Goal: Task Accomplishment & Management: Manage account settings

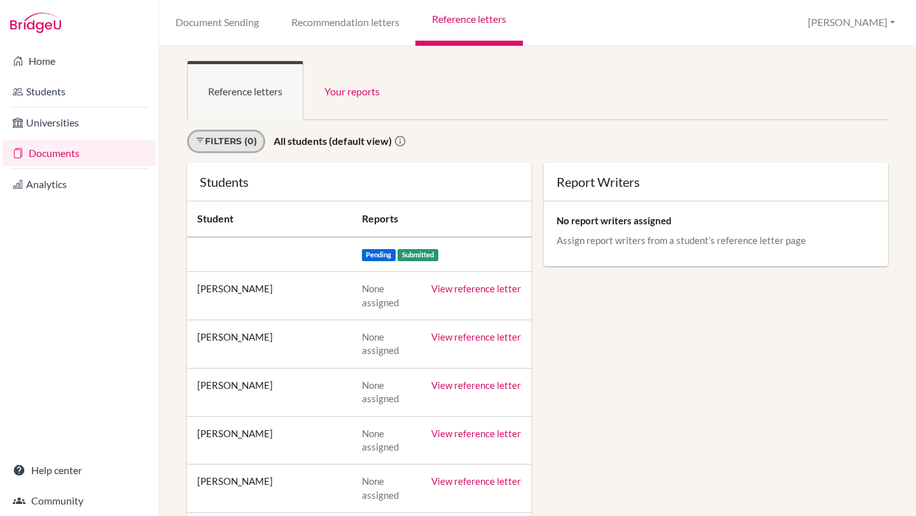
click at [187, 130] on link "Filters (0)" at bounding box center [226, 142] width 78 height 24
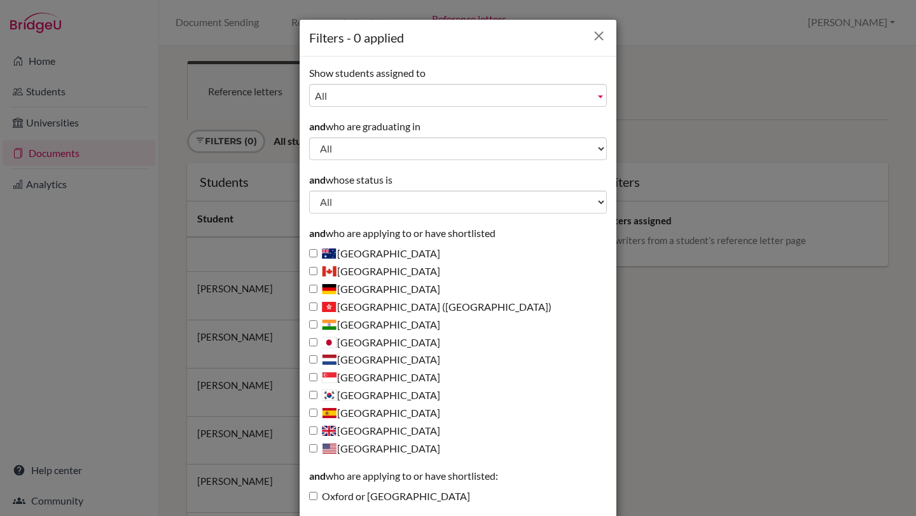
click at [604, 39] on icon "Close" at bounding box center [599, 36] width 16 height 16
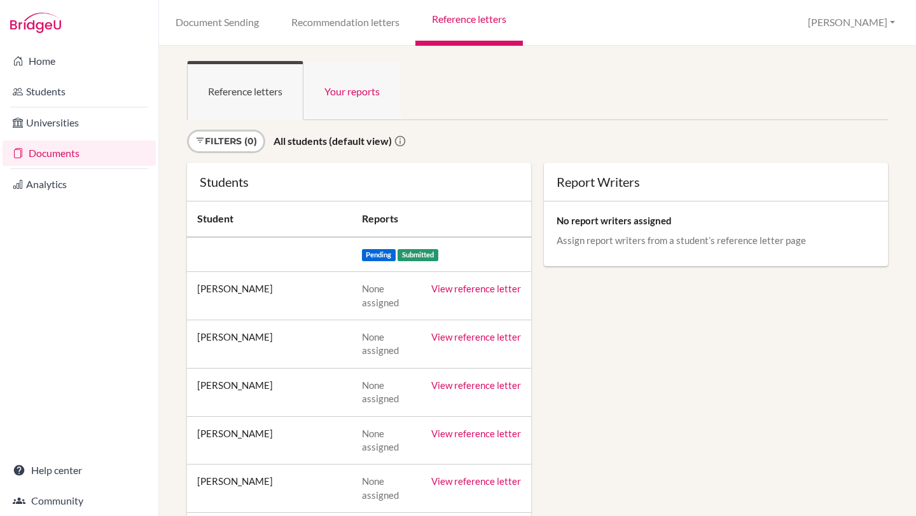
click at [350, 111] on link "Your reports" at bounding box center [351, 90] width 97 height 59
click at [235, 20] on link "Document Sending" at bounding box center [217, 23] width 116 height 46
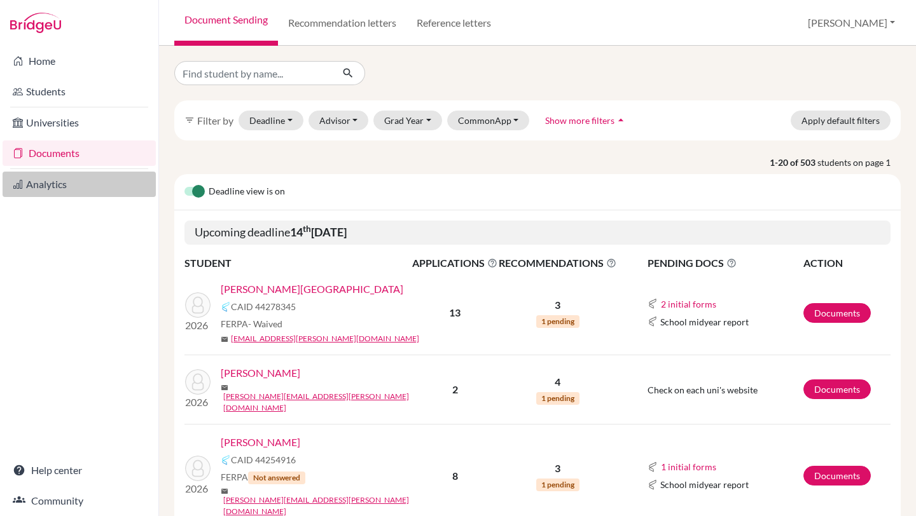
click at [71, 185] on link "Analytics" at bounding box center [79, 184] width 153 height 25
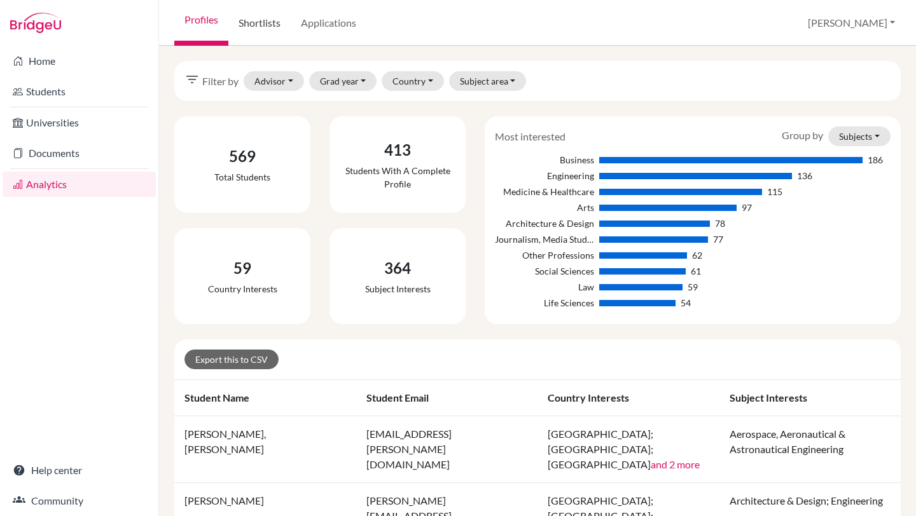
click at [247, 34] on link "Shortlists" at bounding box center [259, 23] width 62 height 46
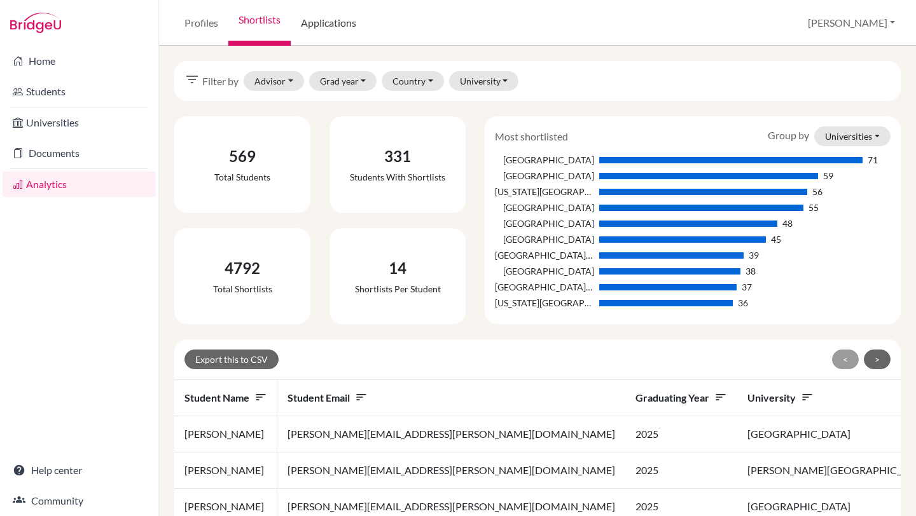
click at [342, 26] on link "Applications" at bounding box center [329, 23] width 76 height 46
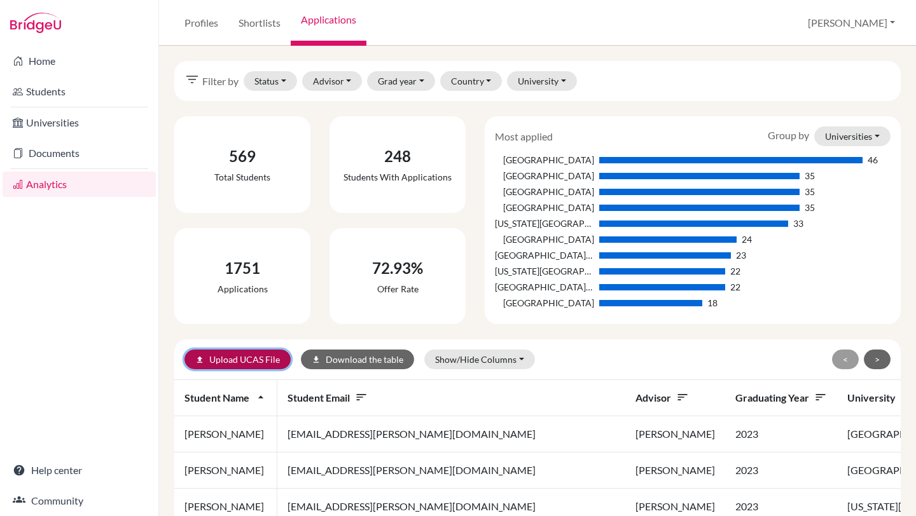
click at [266, 364] on link "upload Upload UCAS File" at bounding box center [237, 360] width 106 height 20
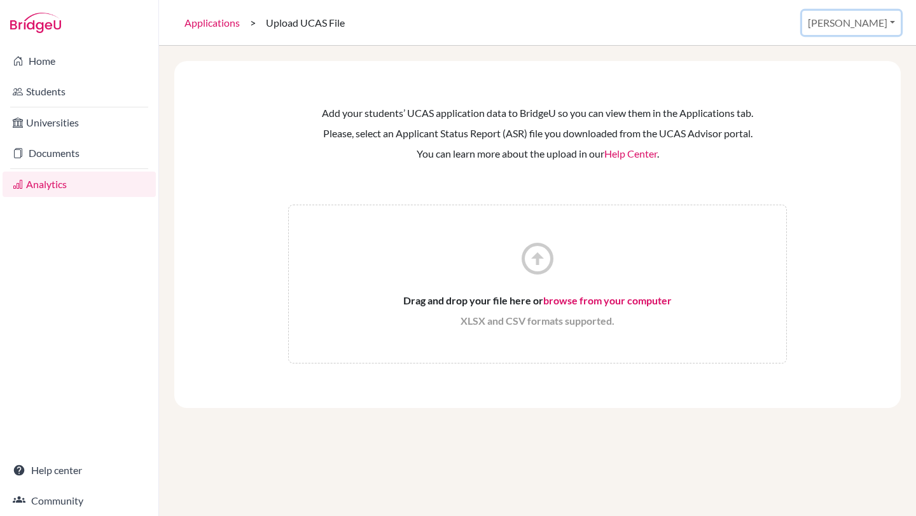
click at [882, 26] on button "[PERSON_NAME]" at bounding box center [851, 23] width 99 height 24
click at [848, 74] on link "School Settings" at bounding box center [805, 72] width 100 height 20
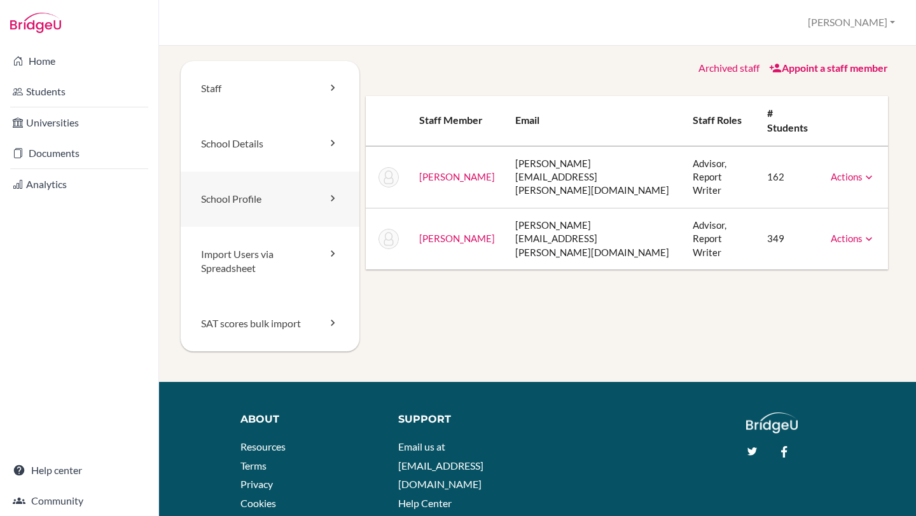
click at [293, 199] on link "School Profile" at bounding box center [270, 199] width 179 height 55
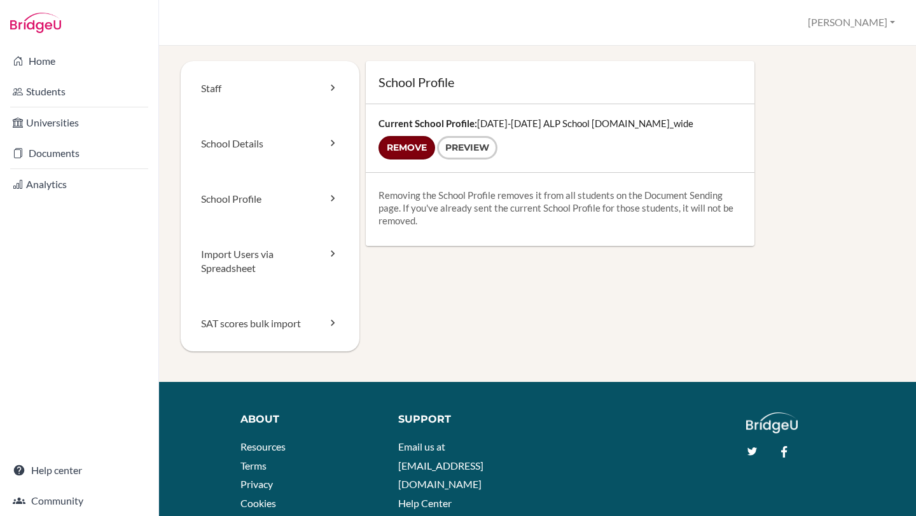
click at [403, 146] on input "Remove" at bounding box center [406, 148] width 57 height 24
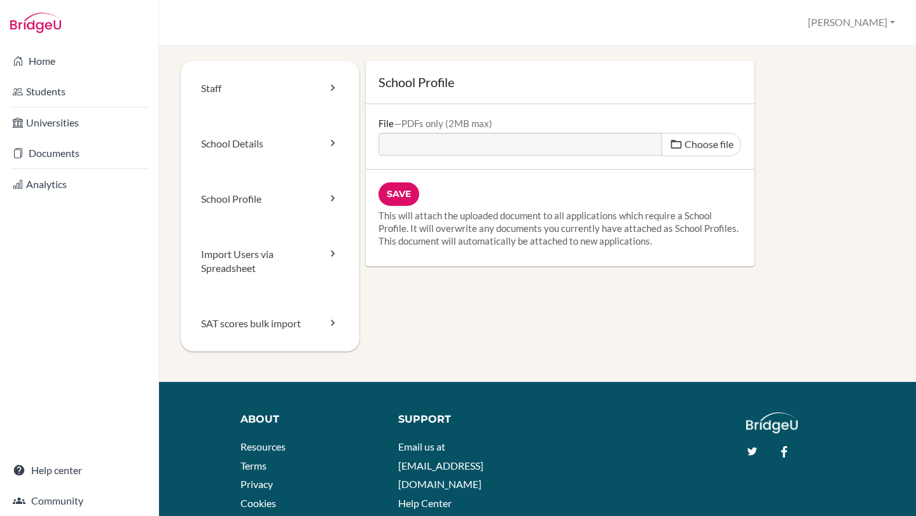
type input "C:\fakepath\2025-2026 ALP School Profile (1).pdf"
type input "2025-2026 ALP School Profile (1).pdf"
click at [383, 203] on input "Save" at bounding box center [398, 194] width 41 height 24
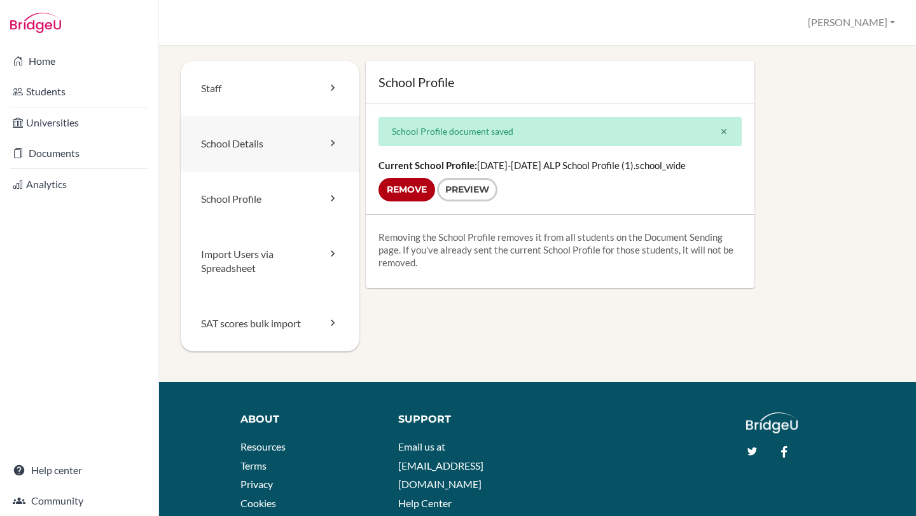
click at [300, 149] on link "School Details" at bounding box center [270, 143] width 179 height 55
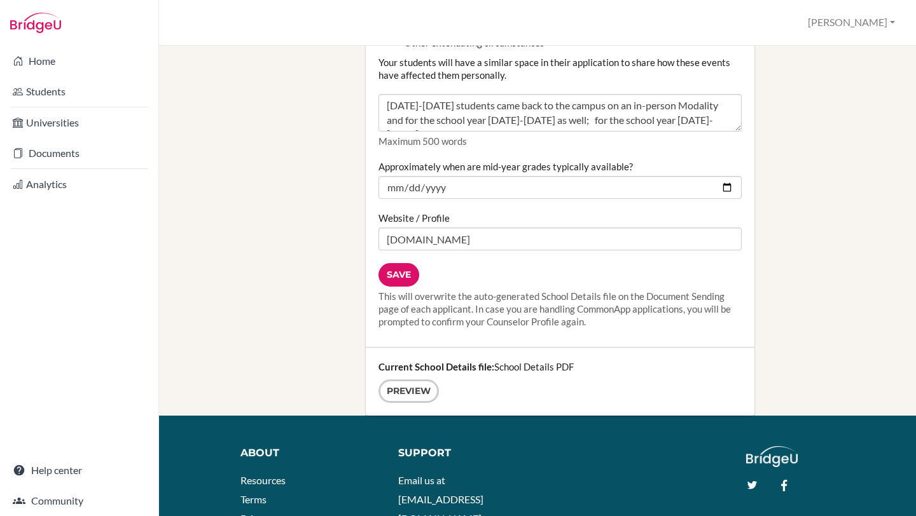
scroll to position [1653, 0]
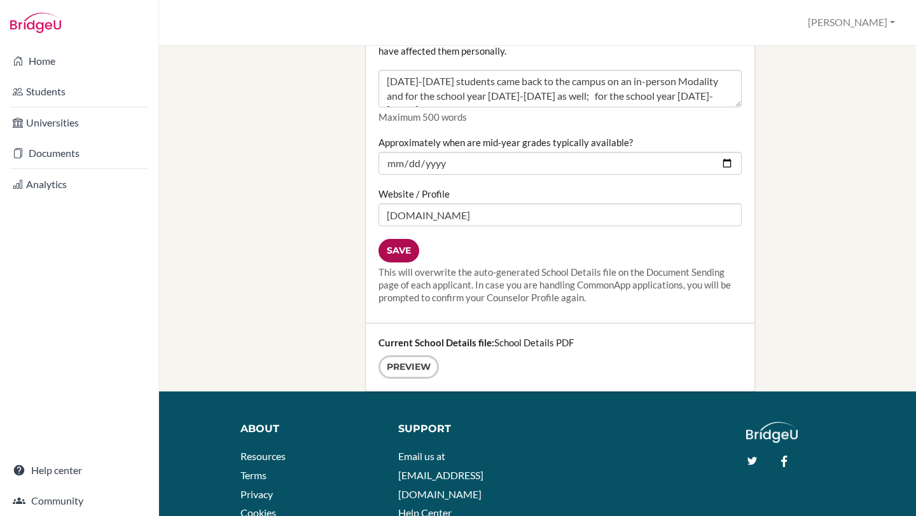
click at [403, 245] on input "Save" at bounding box center [398, 251] width 41 height 24
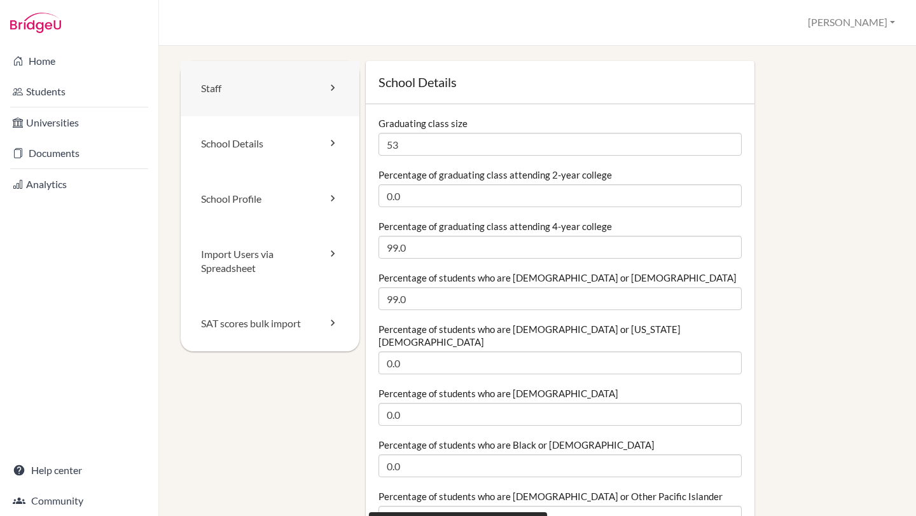
click at [317, 95] on link "Staff" at bounding box center [270, 88] width 179 height 55
click at [325, 190] on link "School Profile" at bounding box center [270, 199] width 179 height 55
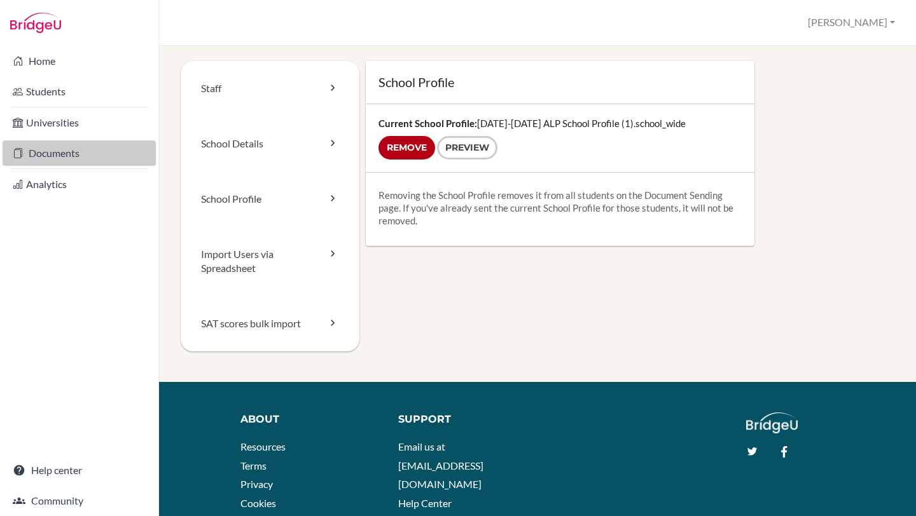
click at [88, 149] on link "Documents" at bounding box center [79, 153] width 153 height 25
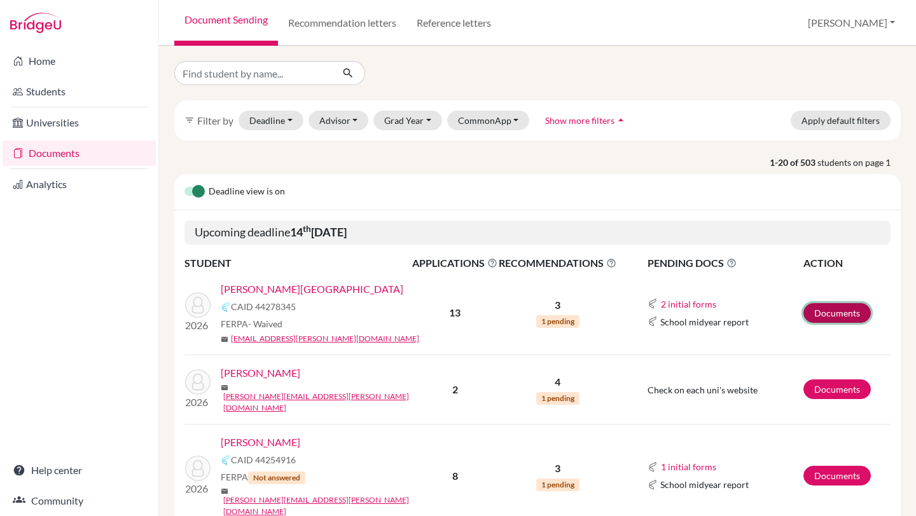
click at [830, 319] on link "Documents" at bounding box center [836, 313] width 67 height 20
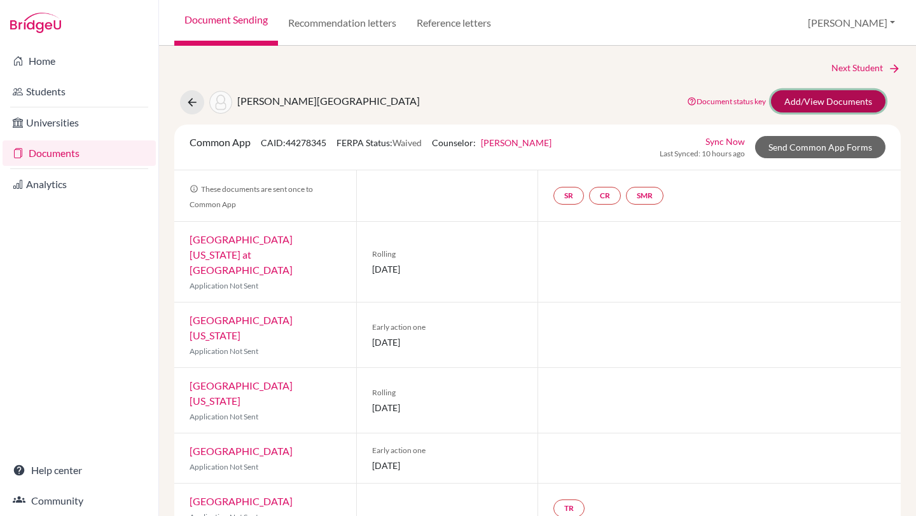
click at [844, 104] on link "Add/View Documents" at bounding box center [828, 101] width 114 height 22
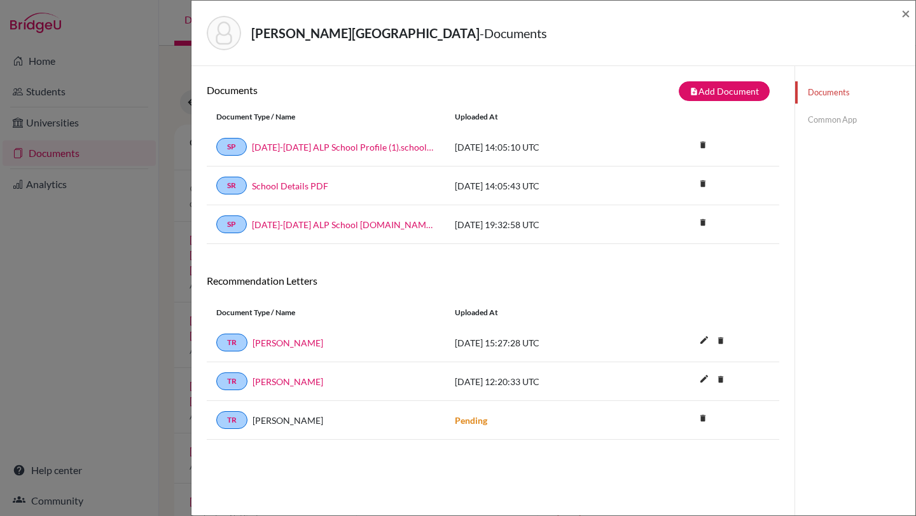
click at [824, 115] on link "Common App" at bounding box center [855, 120] width 120 height 22
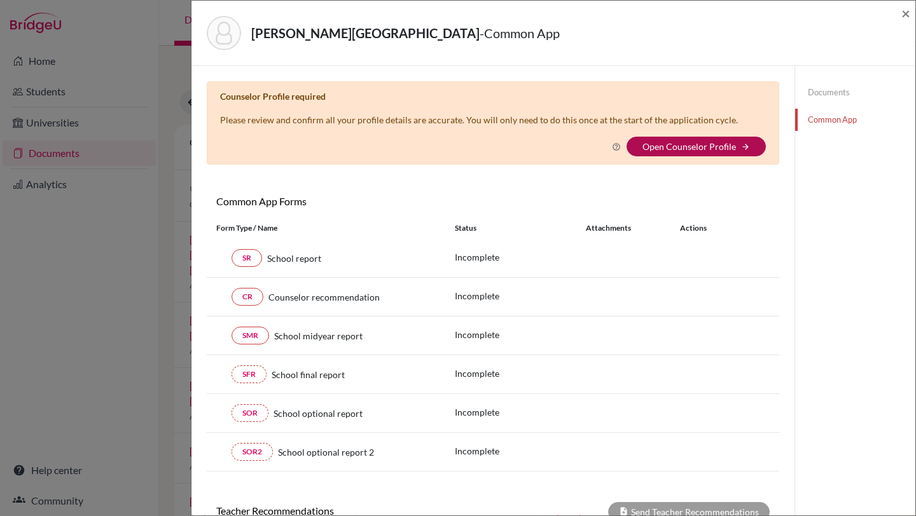
click at [723, 151] on link "Open Counselor Profile" at bounding box center [688, 146] width 93 height 11
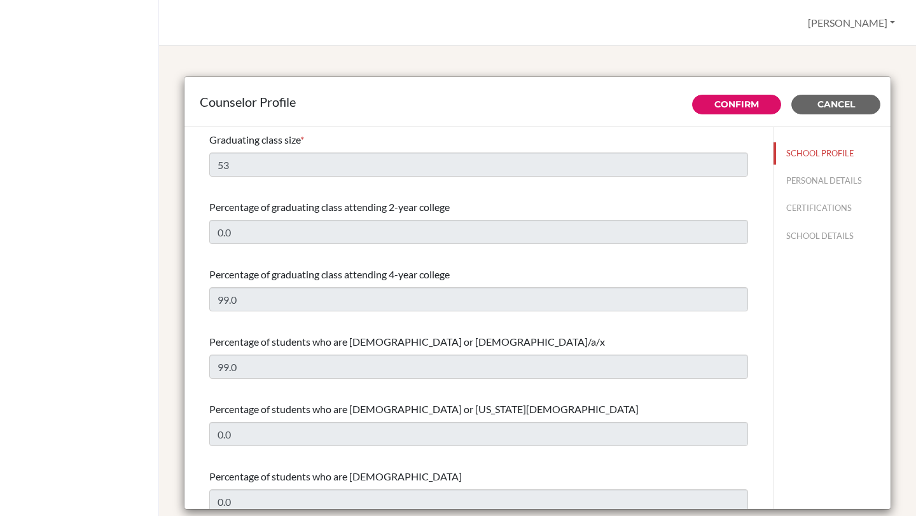
select select "0"
select select "354953"
click at [753, 111] on button "Confirm" at bounding box center [736, 105] width 89 height 20
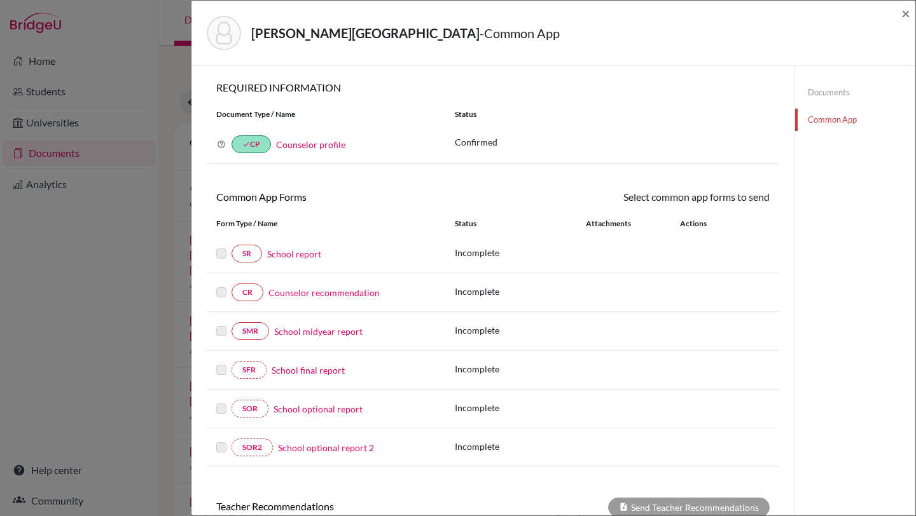
click at [829, 96] on link "Documents" at bounding box center [855, 92] width 120 height 22
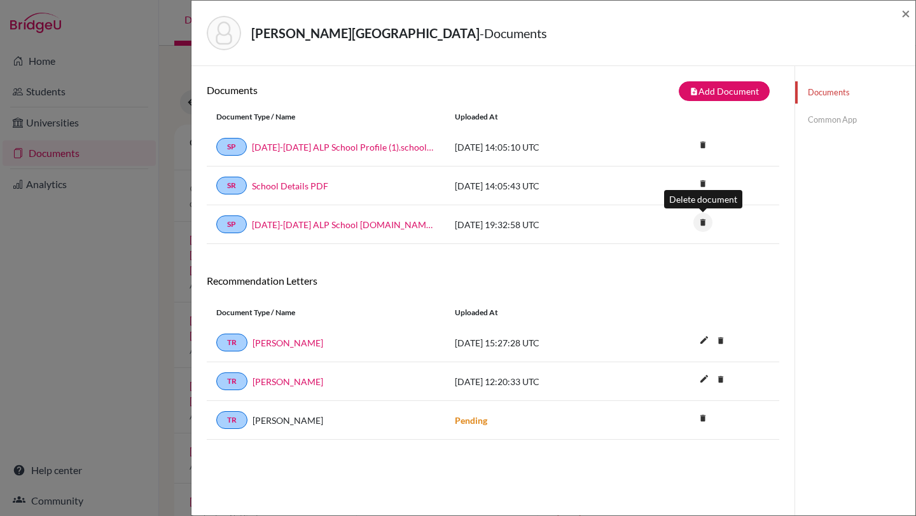
click at [704, 229] on icon "delete" at bounding box center [702, 222] width 19 height 19
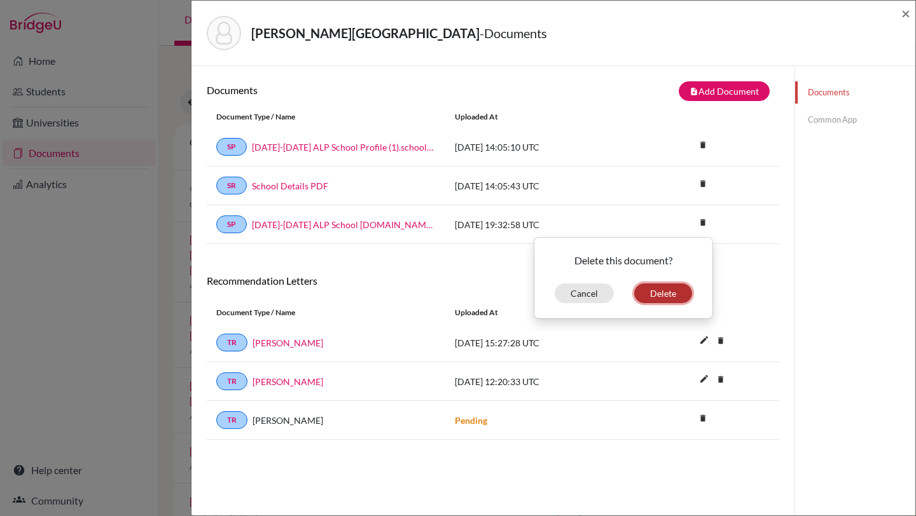
click at [654, 298] on button "Delete" at bounding box center [663, 294] width 58 height 20
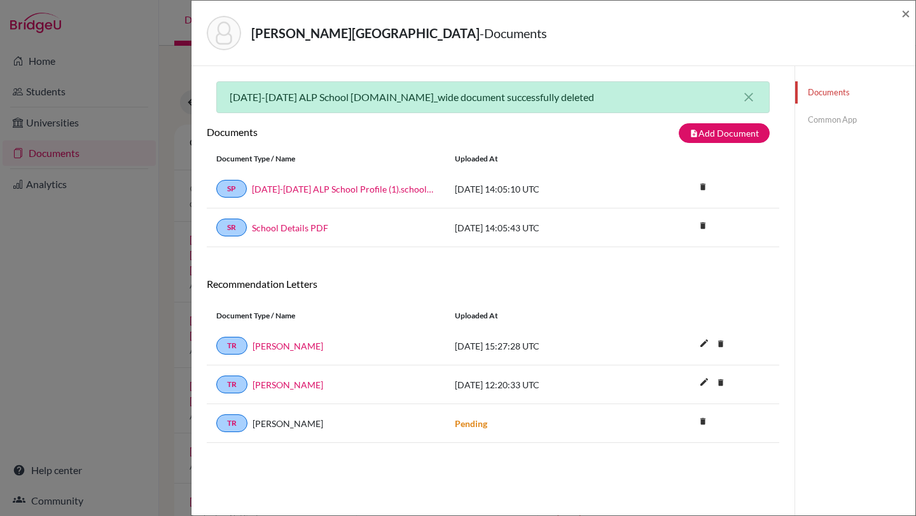
click at [851, 127] on link "Common App" at bounding box center [855, 120] width 120 height 22
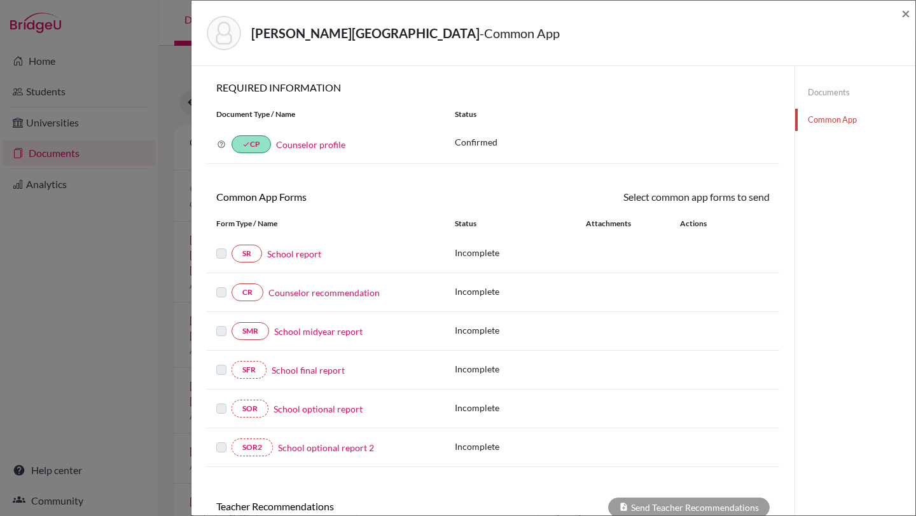
click at [223, 246] on label at bounding box center [221, 246] width 10 height 0
click at [300, 254] on link "School report" at bounding box center [294, 253] width 54 height 13
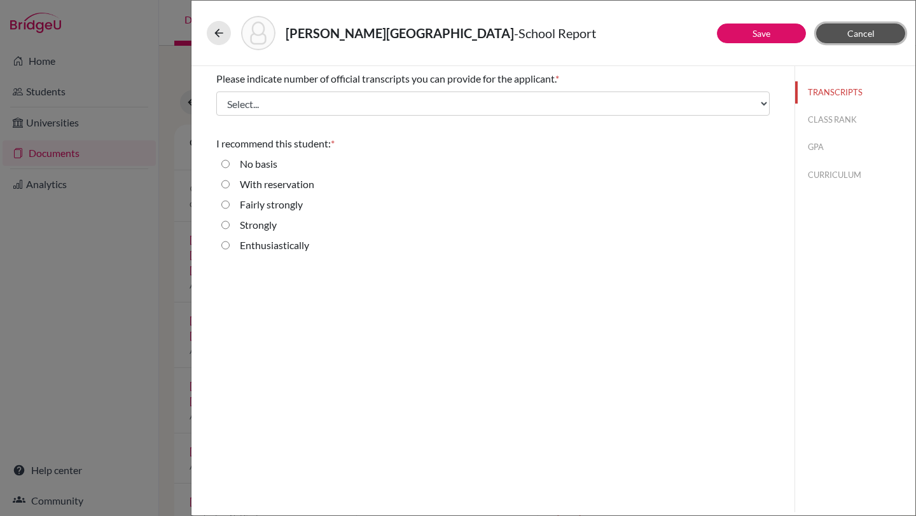
click at [858, 39] on button "Cancel" at bounding box center [860, 34] width 89 height 20
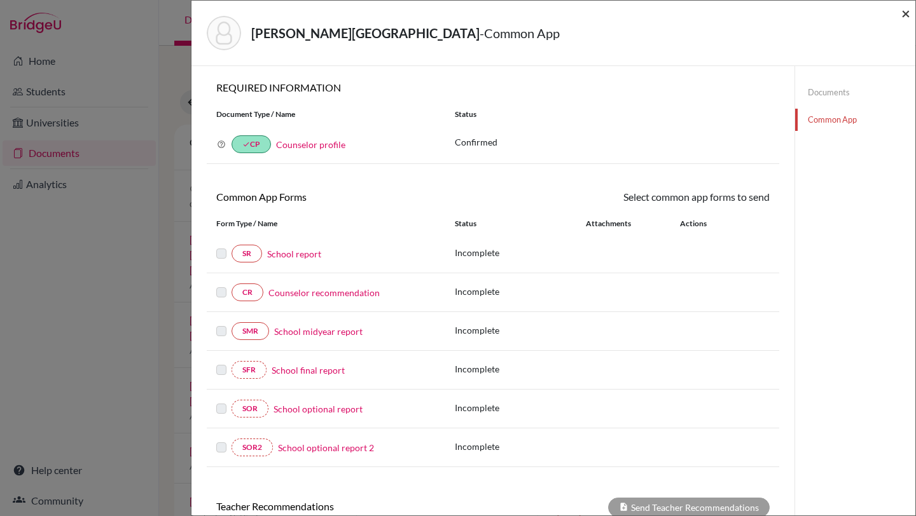
click at [905, 19] on span "×" at bounding box center [905, 13] width 9 height 18
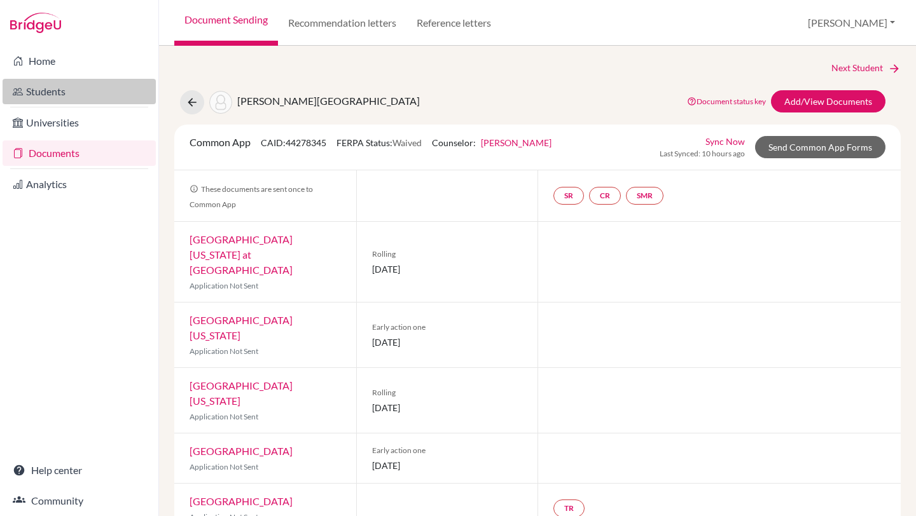
click at [63, 90] on link "Students" at bounding box center [79, 91] width 153 height 25
click at [64, 97] on link "Students" at bounding box center [79, 91] width 153 height 25
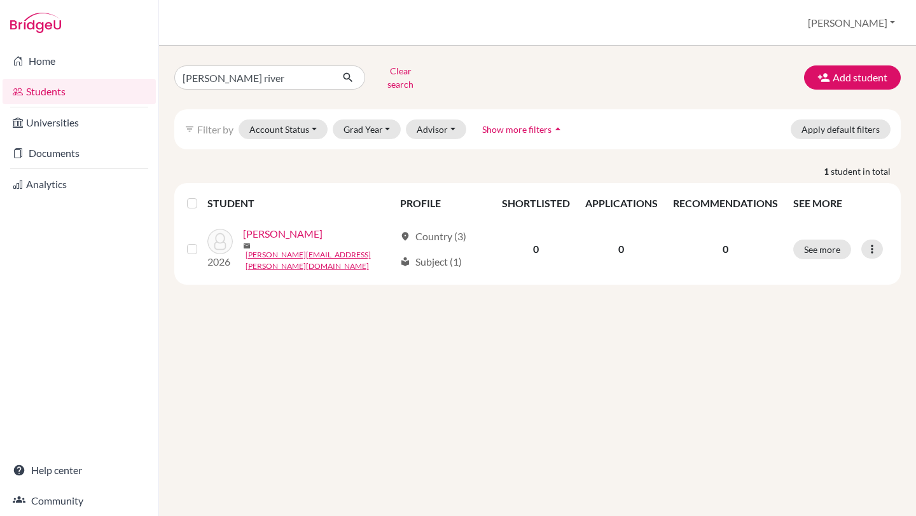
type input "[PERSON_NAME]"
click button "submit" at bounding box center [348, 77] width 34 height 24
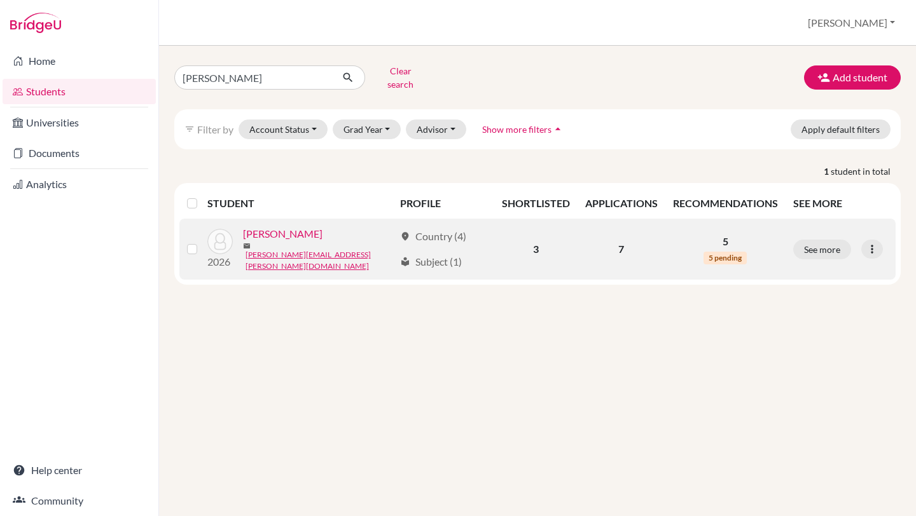
click at [274, 235] on link "[PERSON_NAME]" at bounding box center [282, 233] width 79 height 15
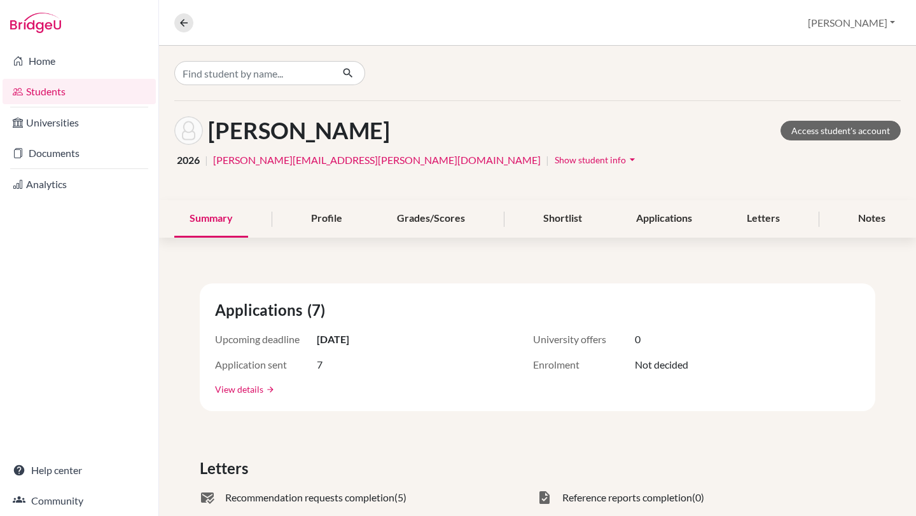
click at [249, 390] on link "View details" at bounding box center [239, 389] width 48 height 13
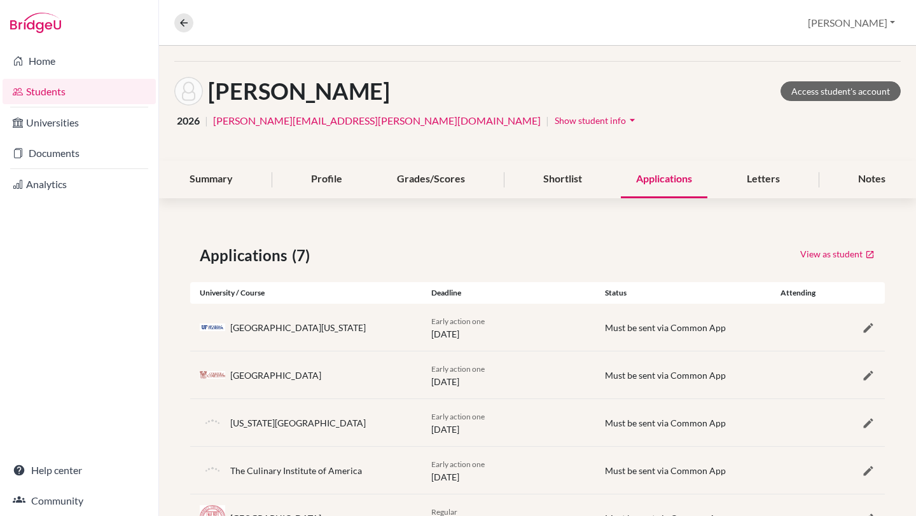
scroll to position [13, 0]
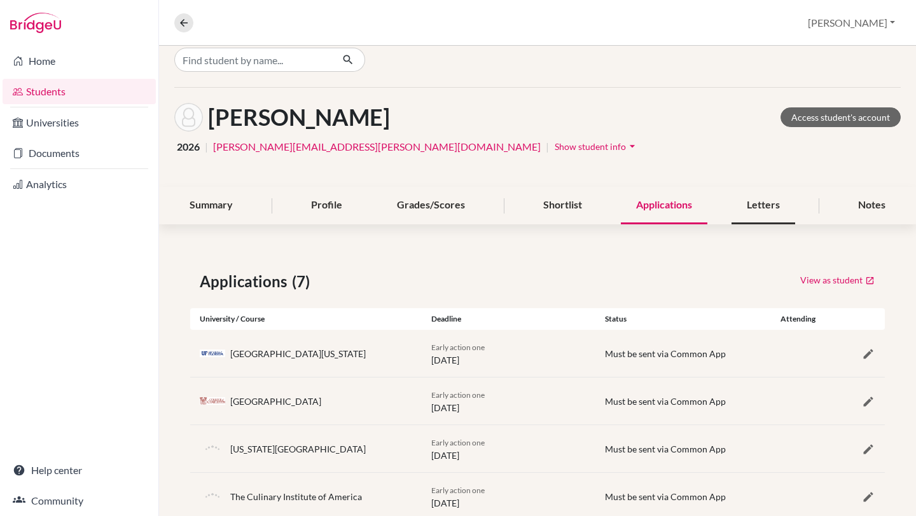
click at [765, 205] on div "Letters" at bounding box center [763, 206] width 64 height 38
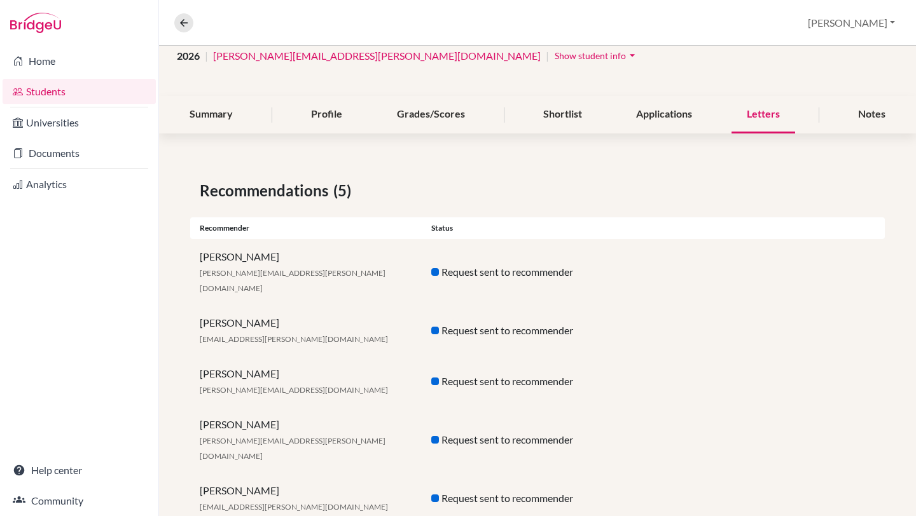
scroll to position [112, 0]
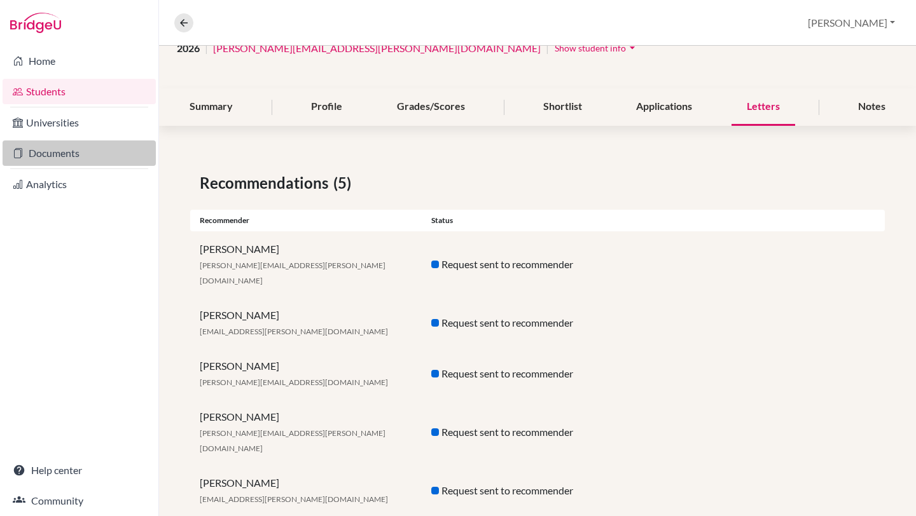
click at [80, 151] on link "Documents" at bounding box center [79, 153] width 153 height 25
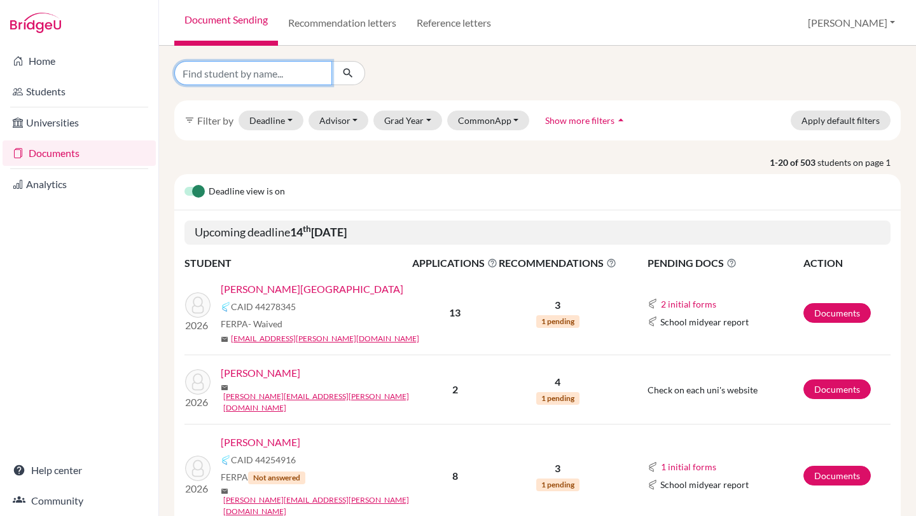
click at [252, 68] on input "Find student by name..." at bounding box center [253, 73] width 158 height 24
type input "[PERSON_NAME]"
click button "submit" at bounding box center [348, 73] width 34 height 24
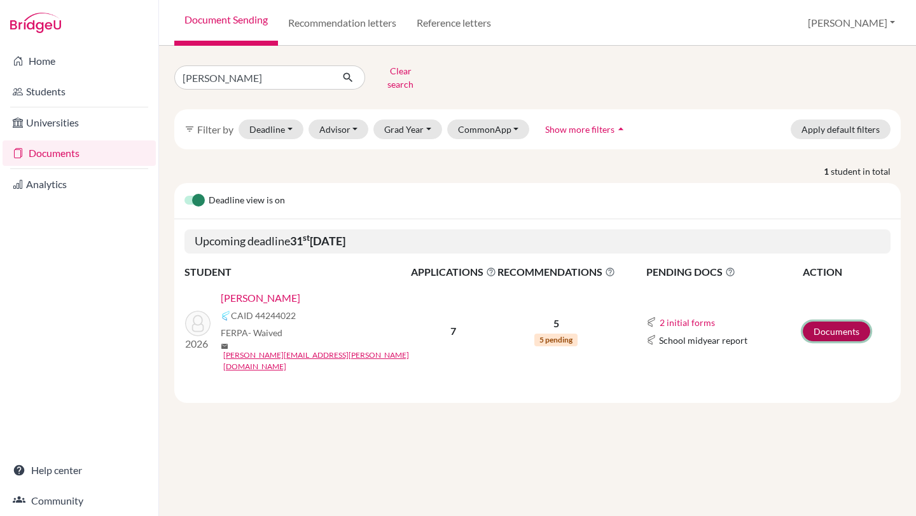
click at [838, 322] on link "Documents" at bounding box center [835, 332] width 67 height 20
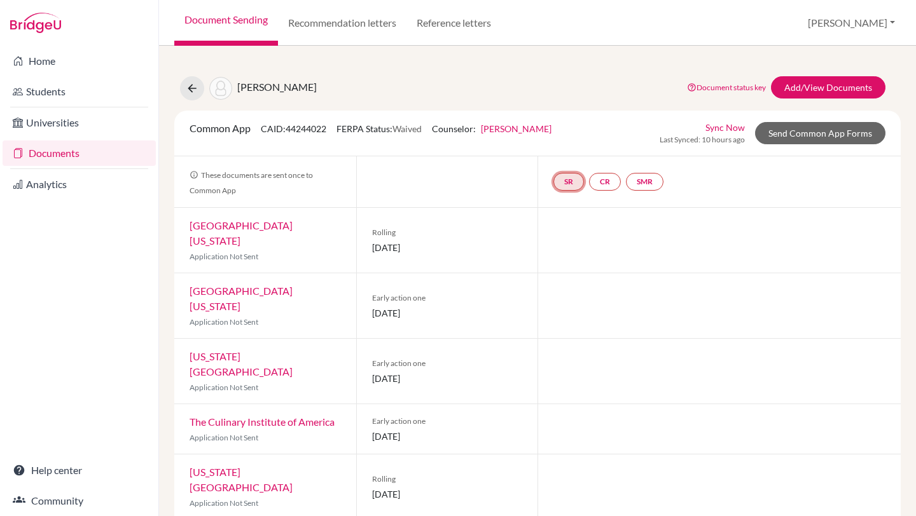
click at [566, 181] on link "SR" at bounding box center [568, 182] width 31 height 18
click at [603, 185] on link "CR" at bounding box center [605, 182] width 32 height 18
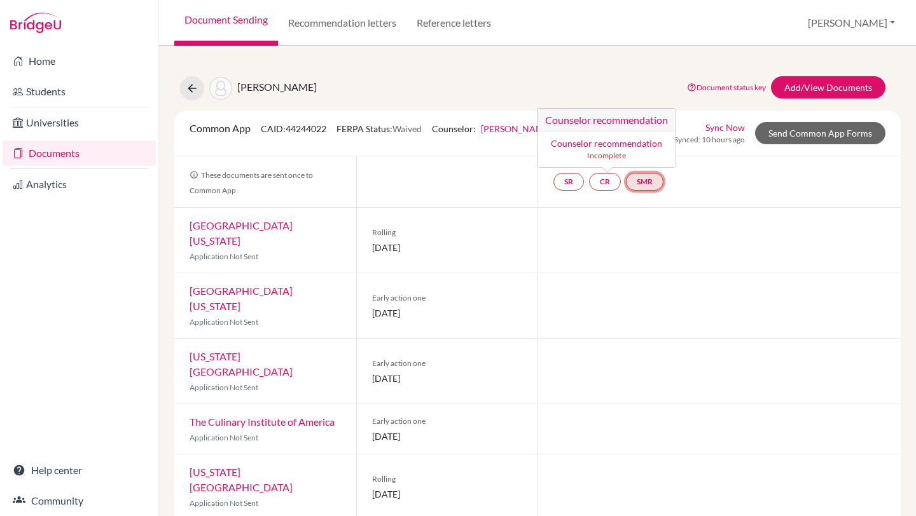
click at [649, 186] on link "SMR" at bounding box center [645, 182] width 38 height 18
click at [739, 199] on div "SR CR SMR School midyear report School midyear report Incomplete" at bounding box center [718, 181] width 363 height 51
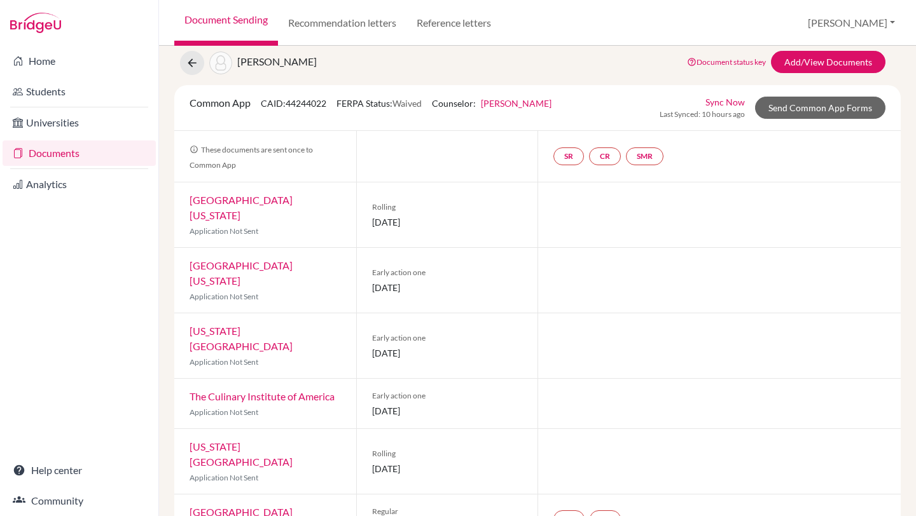
scroll to position [58, 0]
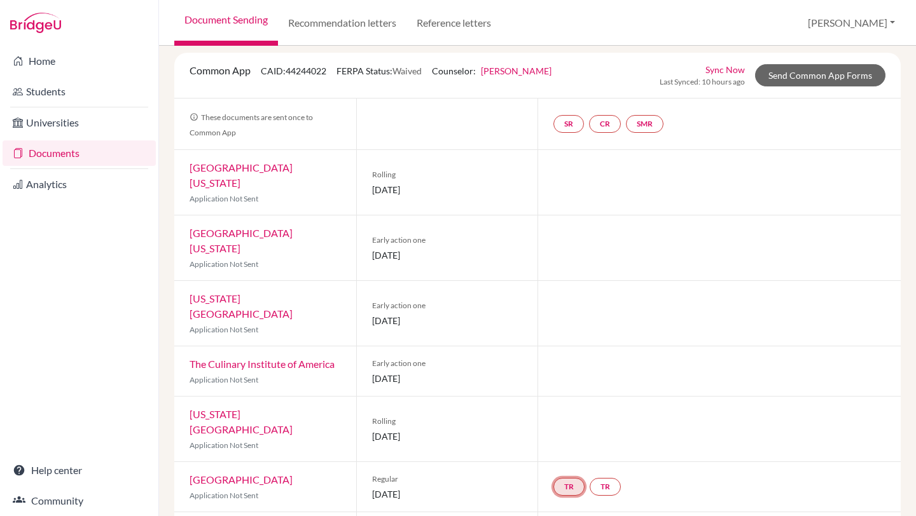
click at [561, 478] on link "TR" at bounding box center [568, 487] width 31 height 18
click at [602, 478] on link "TR" at bounding box center [604, 487] width 31 height 18
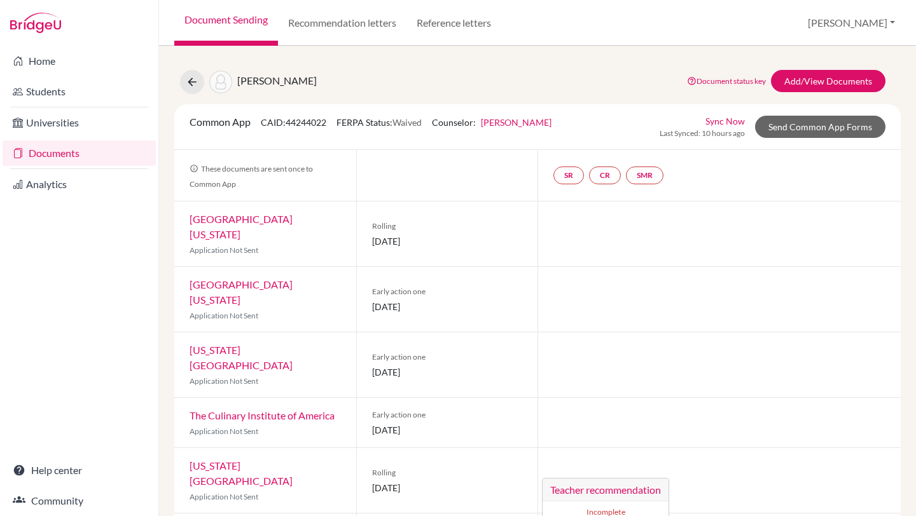
scroll to position [0, 0]
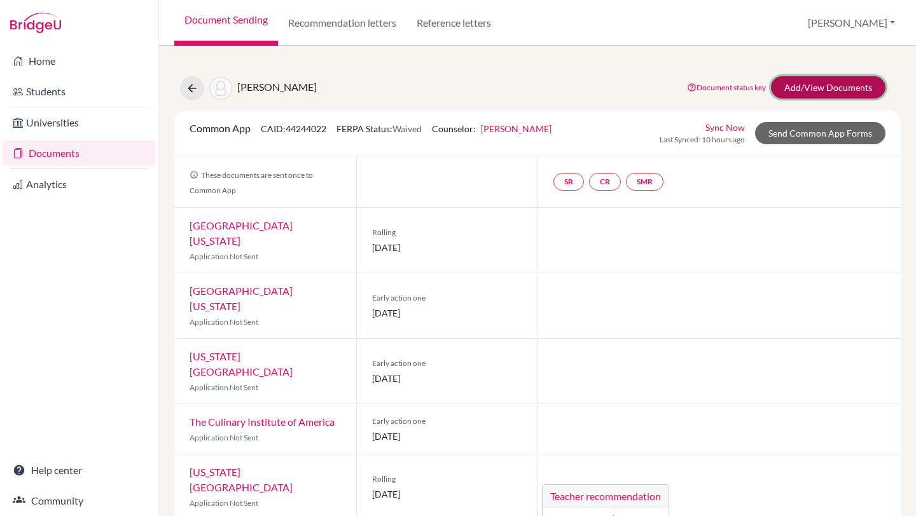
click at [806, 91] on link "Add/View Documents" at bounding box center [828, 87] width 114 height 22
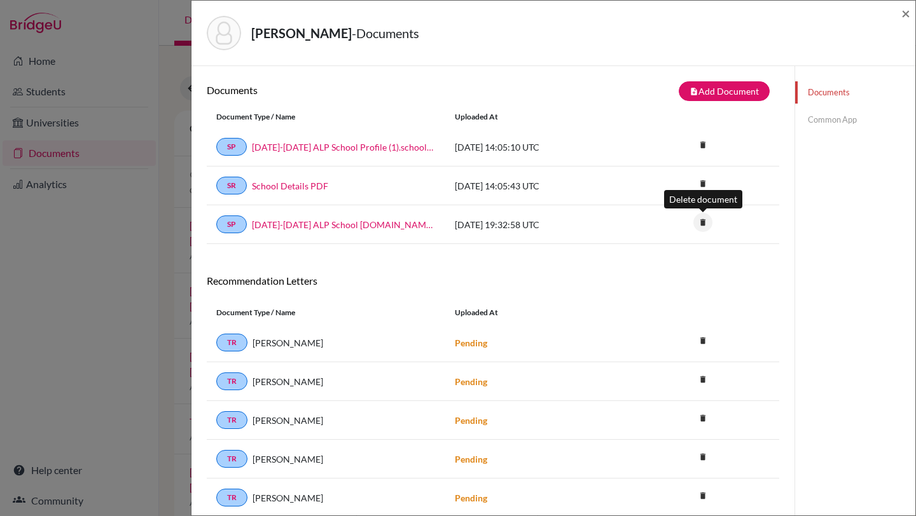
click at [703, 226] on icon "delete" at bounding box center [702, 222] width 19 height 19
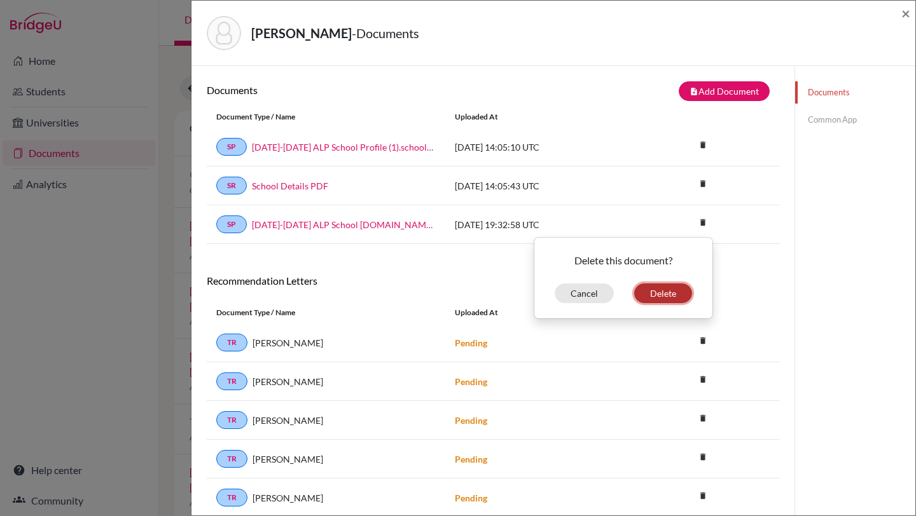
click at [651, 296] on button "Delete" at bounding box center [663, 294] width 58 height 20
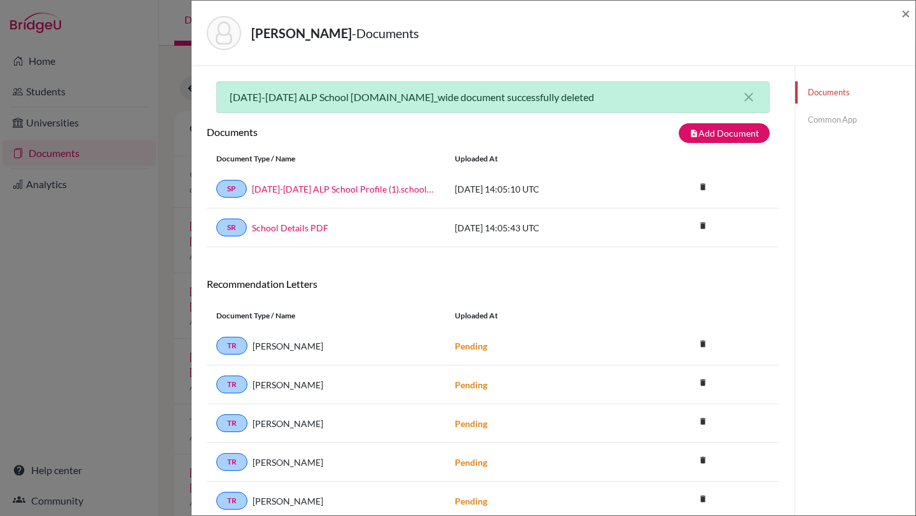
click at [575, 274] on div "2024-2025 ALP School Profile-web.school_wide document successfully deleted clos…" at bounding box center [493, 300] width 572 height 439
click at [834, 116] on link "Common App" at bounding box center [855, 120] width 120 height 22
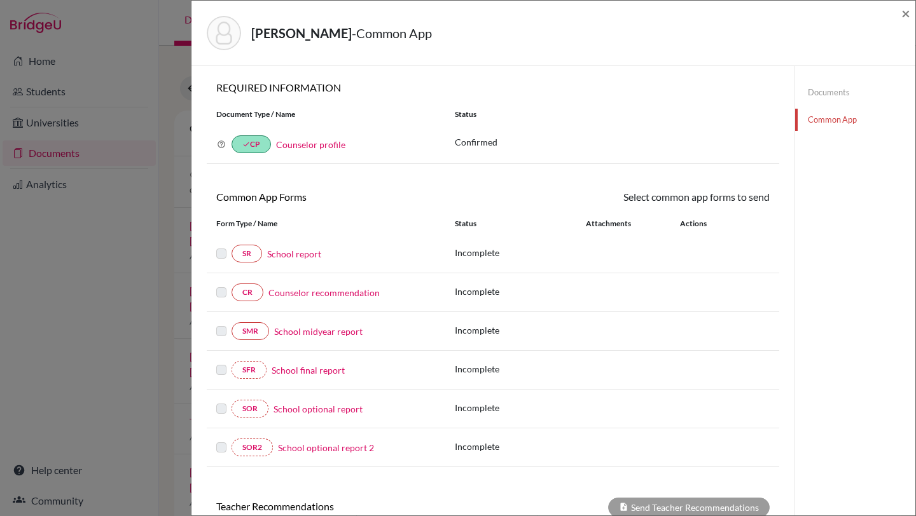
click at [820, 92] on link "Documents" at bounding box center [855, 92] width 120 height 22
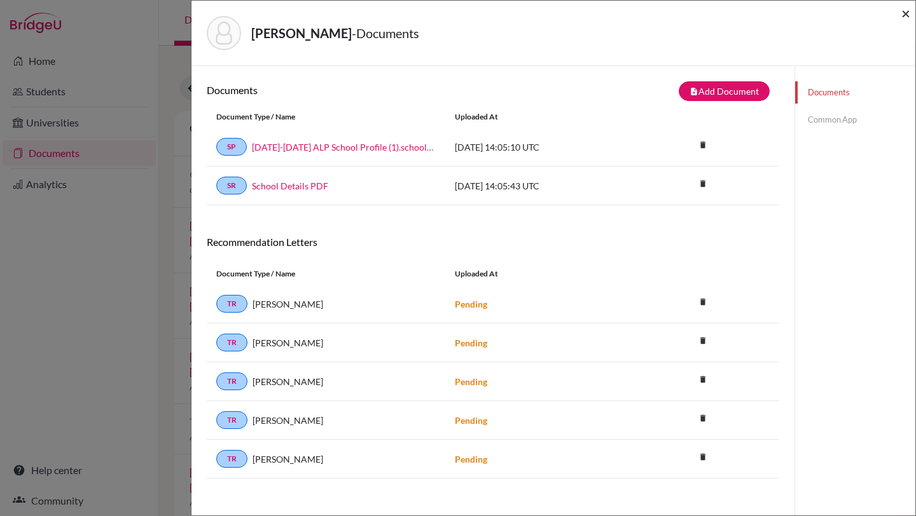
click at [909, 11] on span "×" at bounding box center [905, 13] width 9 height 18
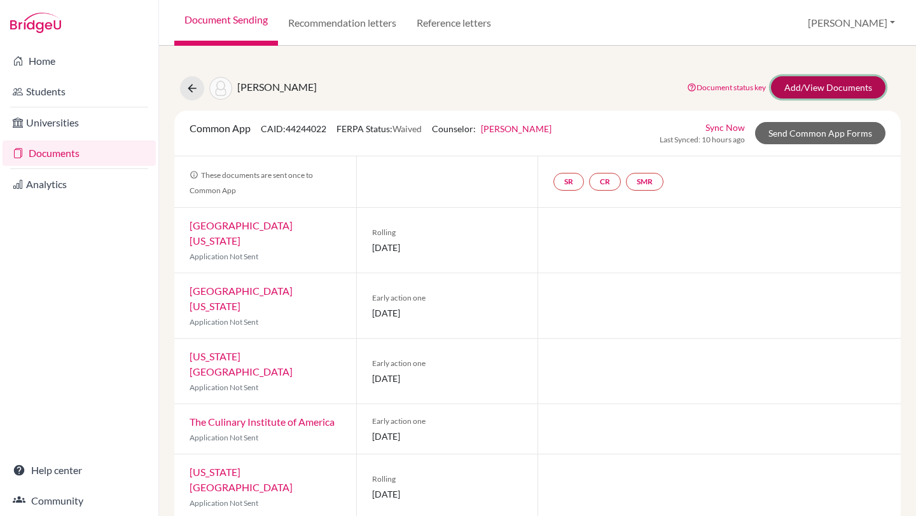
click at [839, 88] on link "Add/View Documents" at bounding box center [828, 87] width 114 height 22
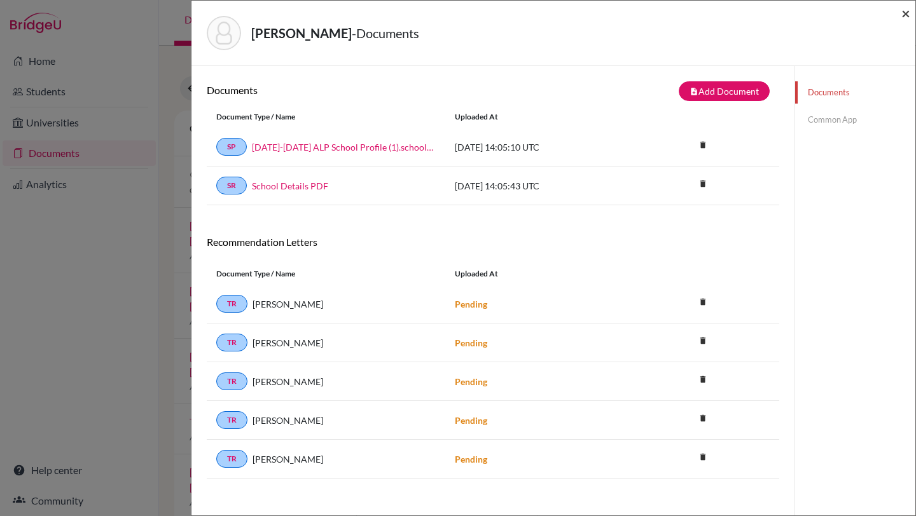
click at [906, 15] on span "×" at bounding box center [905, 13] width 9 height 18
